Goal: Find specific page/section: Find specific page/section

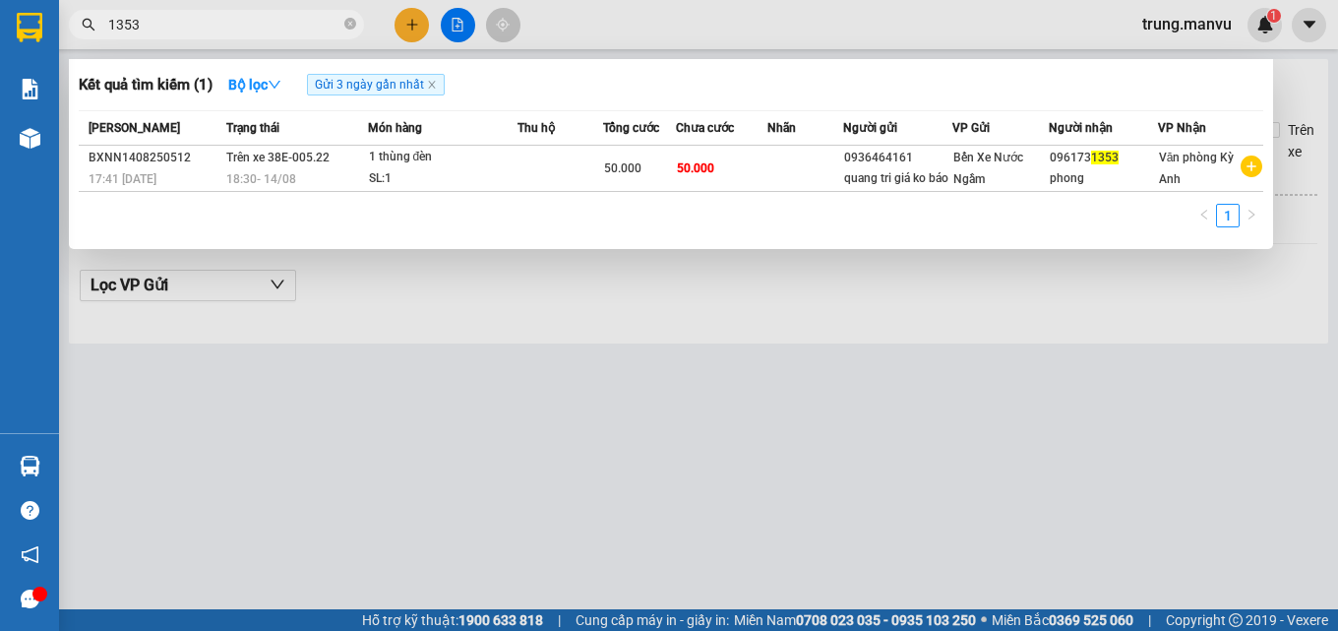
click at [156, 26] on input "1353" at bounding box center [224, 25] width 232 height 22
type input "1"
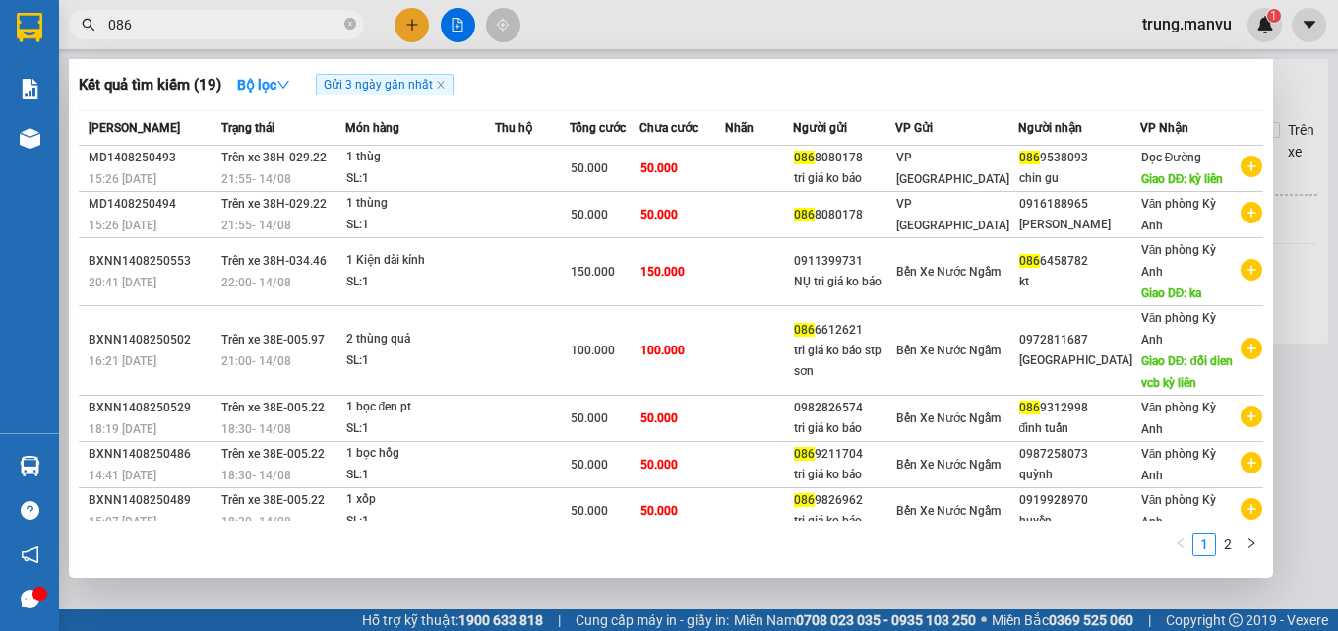
type input "086"
click at [458, 21] on div at bounding box center [669, 315] width 1338 height 631
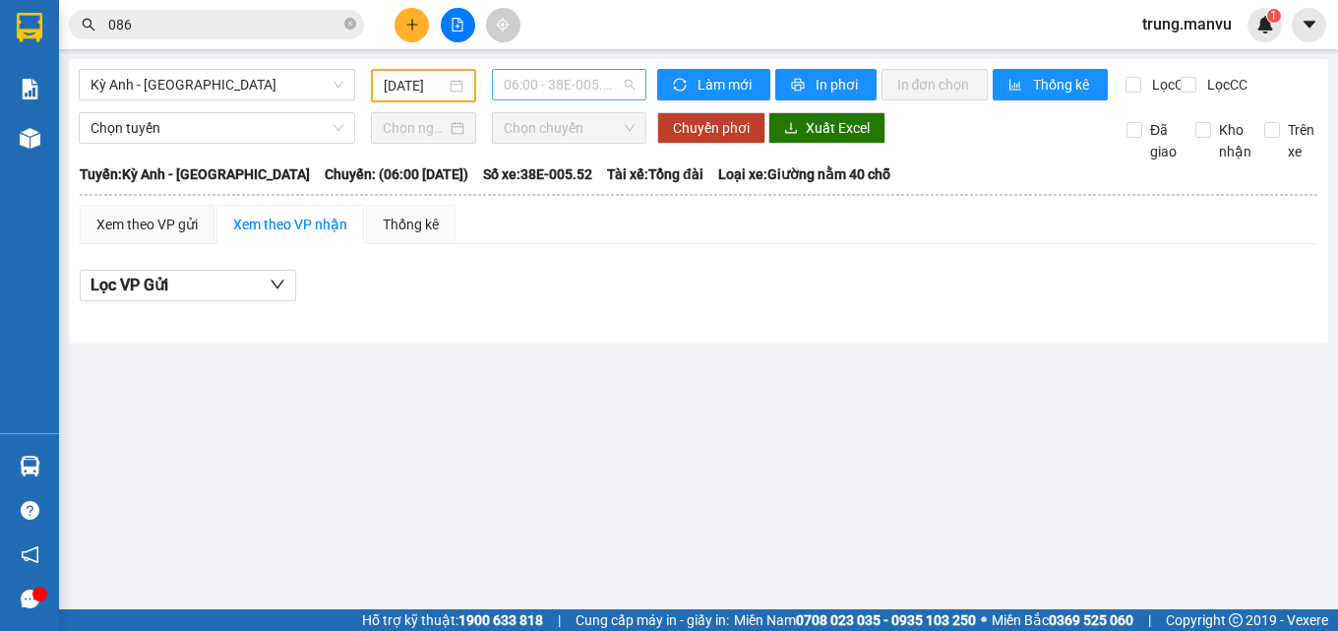
click at [550, 91] on span "06:00 - 38E-005.52" at bounding box center [569, 85] width 131 height 30
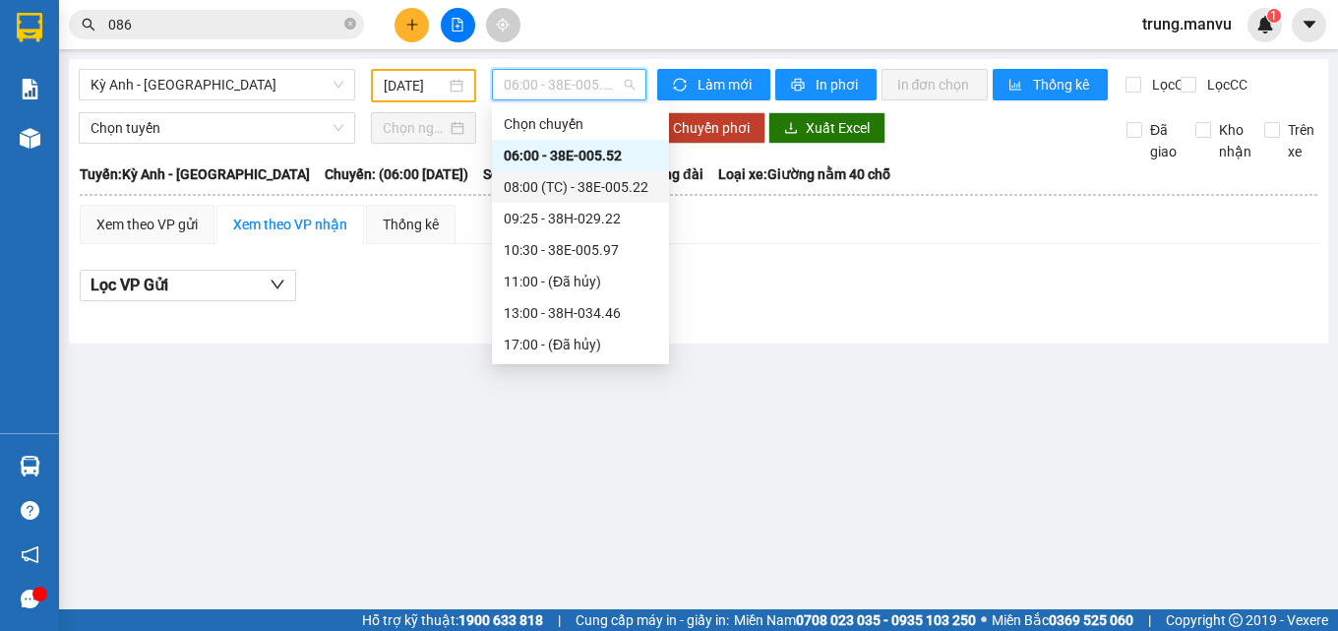
click at [619, 190] on div "08:00 (TC) - 38E-005.22" at bounding box center [580, 187] width 153 height 22
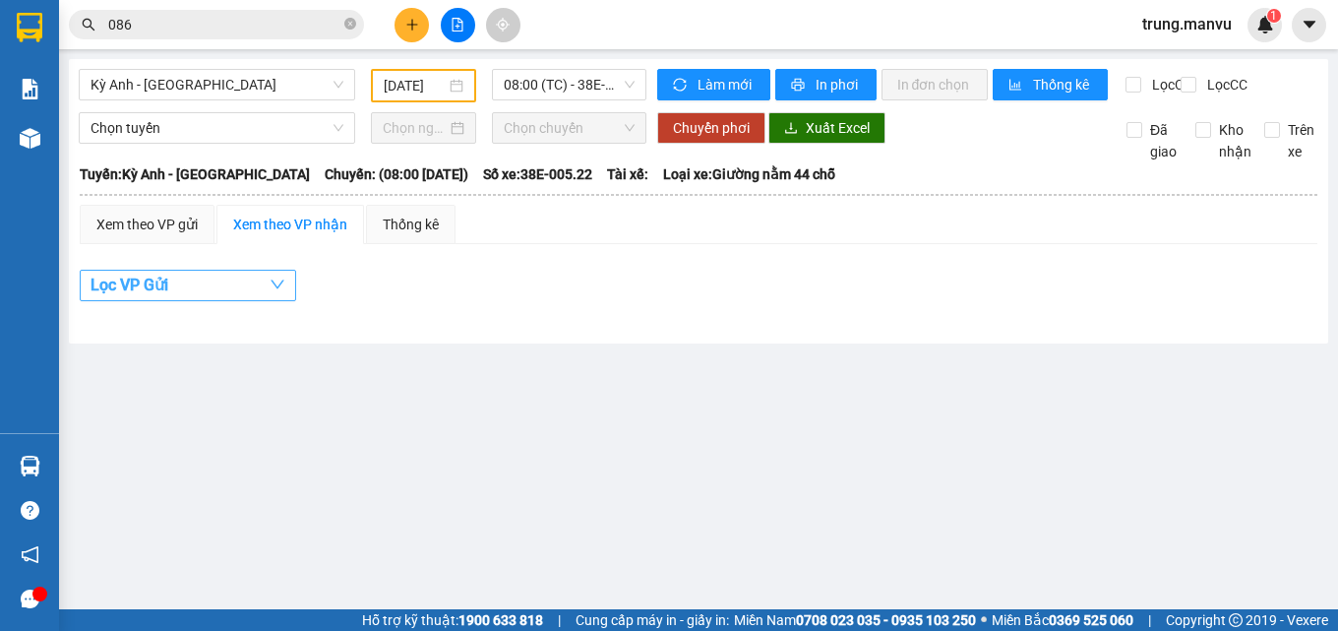
click at [250, 300] on button "Lọc VP Gửi" at bounding box center [188, 285] width 216 height 31
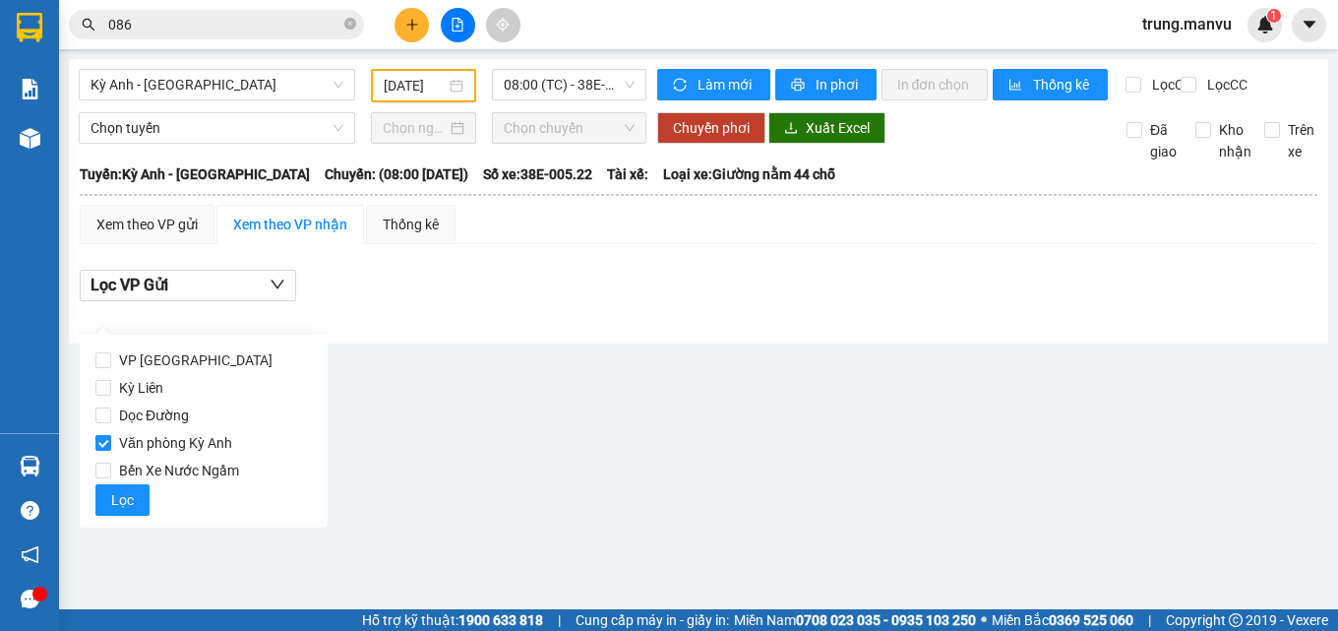
drag, startPoint x: 107, startPoint y: 446, endPoint x: 176, endPoint y: 438, distance: 69.3
click at [112, 446] on label "Văn phòng Kỳ Anh" at bounding box center [203, 443] width 216 height 28
click at [111, 446] on input "Văn phòng Kỳ Anh" at bounding box center [103, 443] width 16 height 16
checkbox input "false"
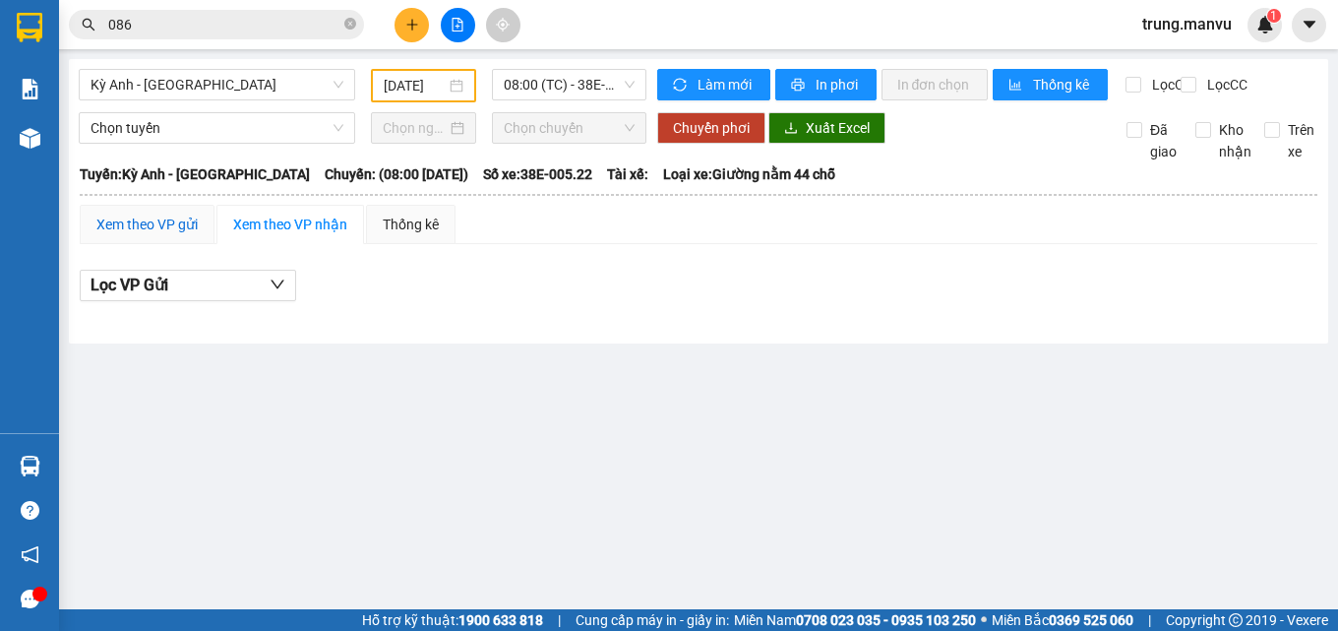
click at [151, 235] on div "Xem theo VP gửi" at bounding box center [146, 225] width 101 height 22
click at [221, 301] on button "Lọc VP nhận" at bounding box center [188, 285] width 216 height 31
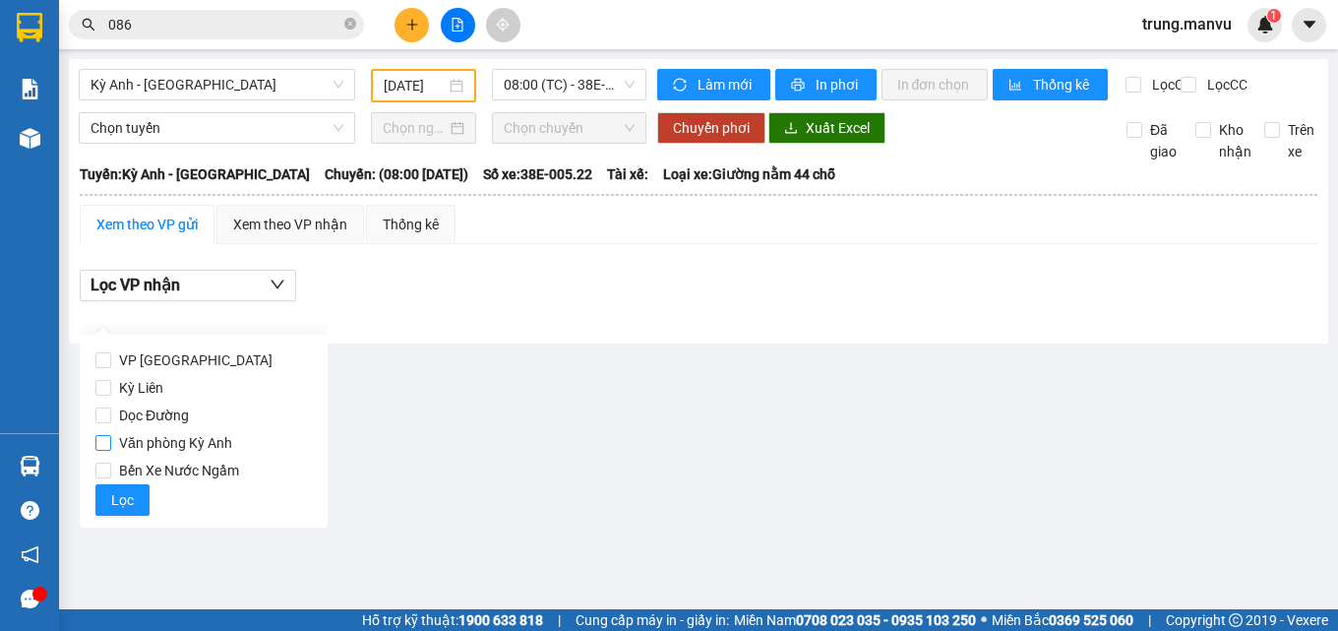
click at [104, 441] on input "Văn phòng Kỳ Anh" at bounding box center [103, 443] width 16 height 16
checkbox input "true"
